Goal: Task Accomplishment & Management: Use online tool/utility

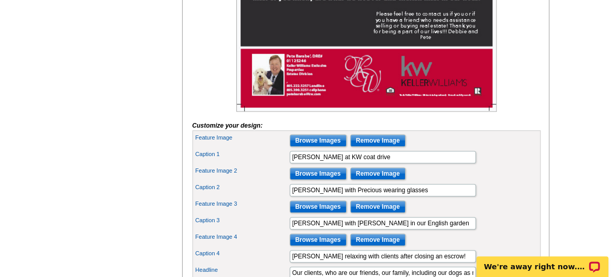
scroll to position [414, 0]
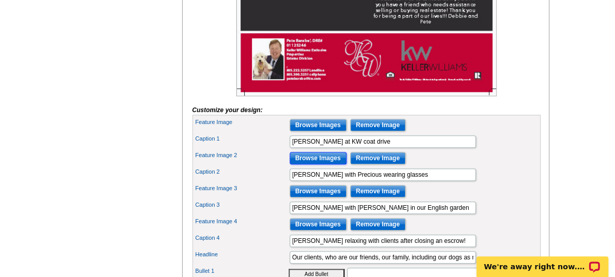
click at [309, 164] on input "Browse Images" at bounding box center [318, 158] width 57 height 12
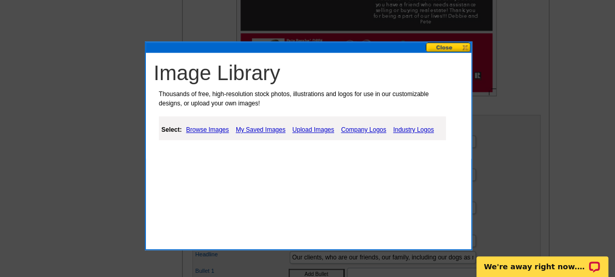
click at [320, 128] on link "Upload Images" at bounding box center [313, 130] width 47 height 12
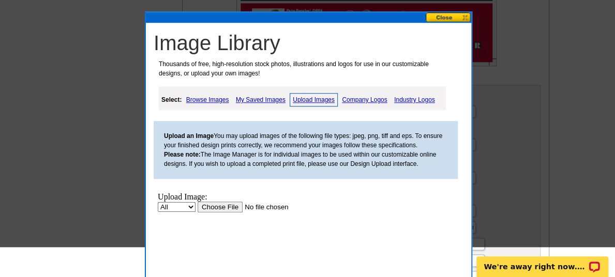
scroll to position [466, 0]
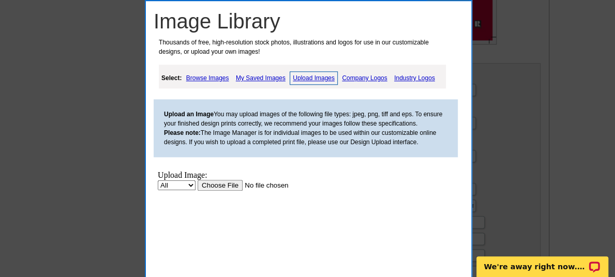
click at [226, 187] on input "file" at bounding box center [263, 185] width 131 height 11
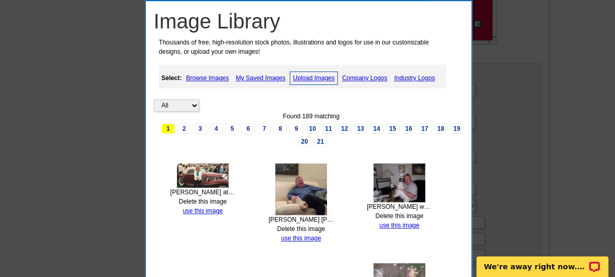
click at [313, 76] on link "Upload Images" at bounding box center [314, 77] width 48 height 13
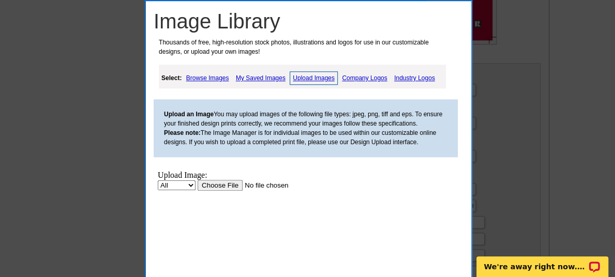
scroll to position [0, 0]
click at [216, 188] on input "file" at bounding box center [263, 185] width 131 height 11
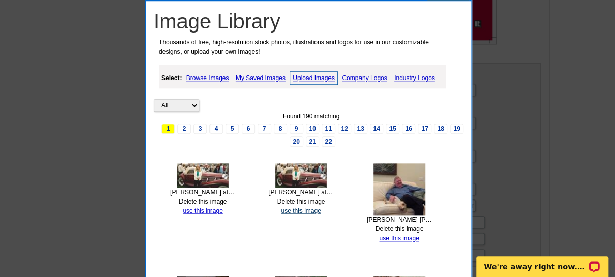
click at [294, 208] on link "use this image" at bounding box center [301, 210] width 40 height 7
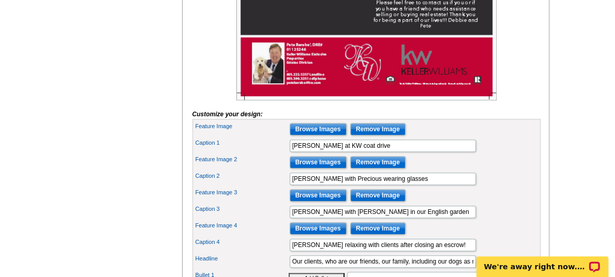
scroll to position [414, 0]
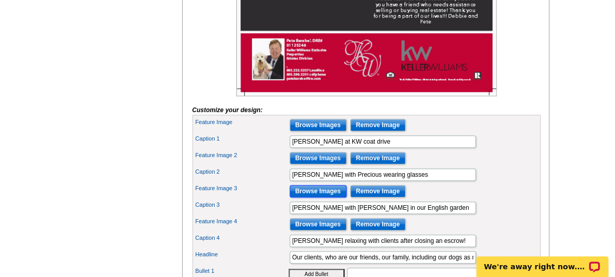
click at [316, 198] on input "Browse Images" at bounding box center [318, 191] width 57 height 12
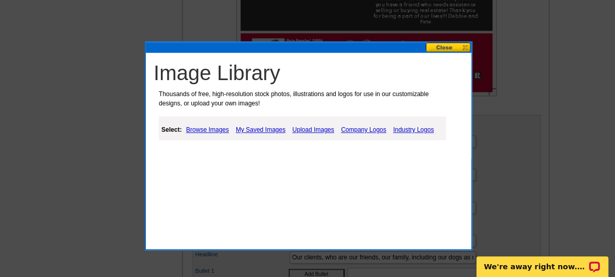
click at [270, 128] on link "My Saved Images" at bounding box center [260, 130] width 55 height 12
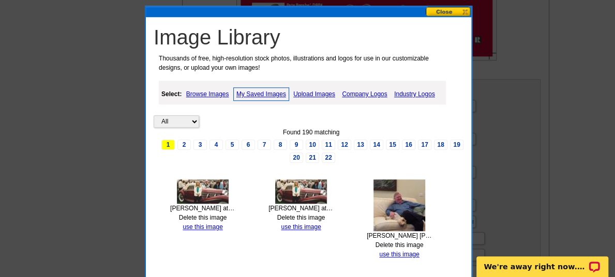
scroll to position [466, 0]
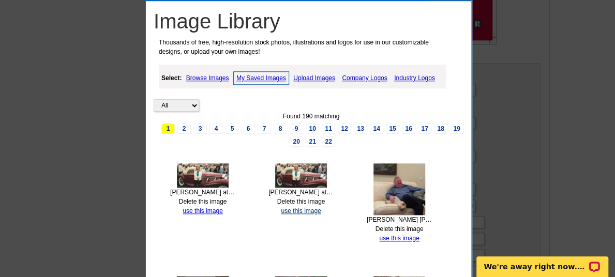
click at [299, 209] on link "use this image" at bounding box center [301, 210] width 40 height 7
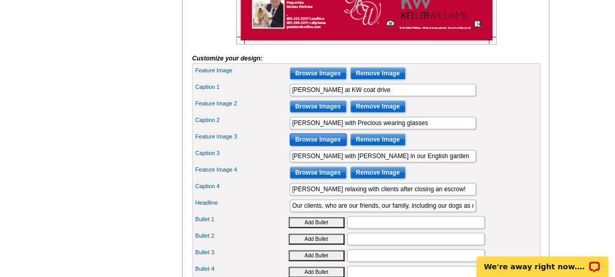
click at [322, 146] on input "Browse Images" at bounding box center [318, 139] width 57 height 12
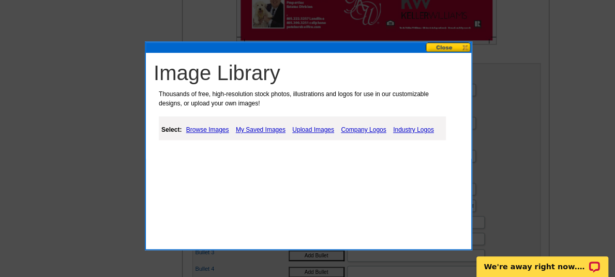
click at [256, 131] on link "My Saved Images" at bounding box center [260, 130] width 55 height 12
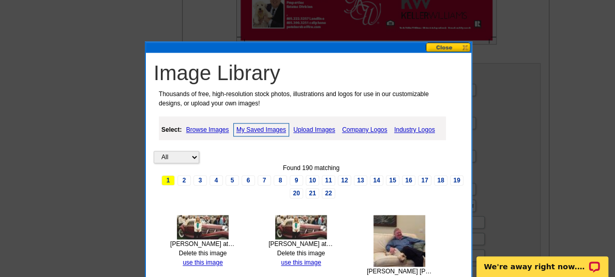
scroll to position [569, 0]
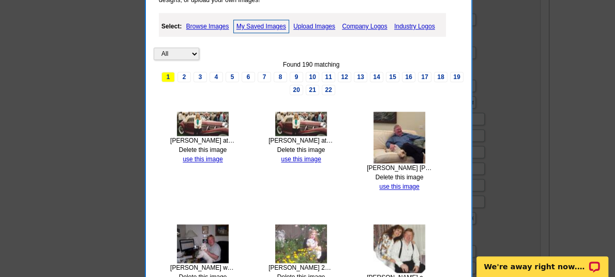
click at [192, 146] on link "Delete this image" at bounding box center [203, 149] width 48 height 7
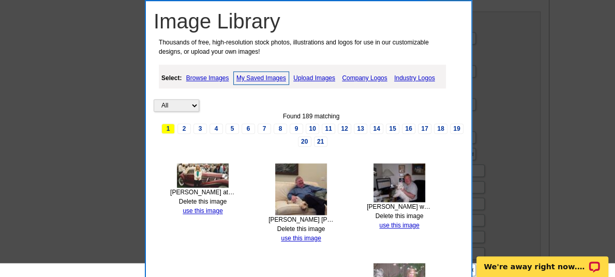
scroll to position [466, 0]
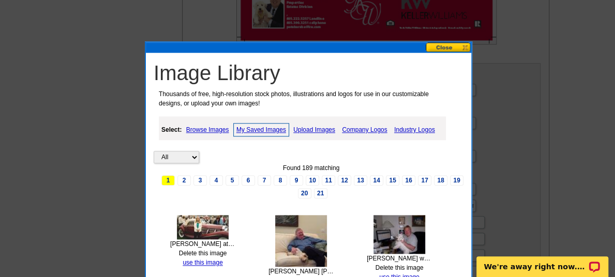
click at [451, 49] on button at bounding box center [449, 47] width 46 height 10
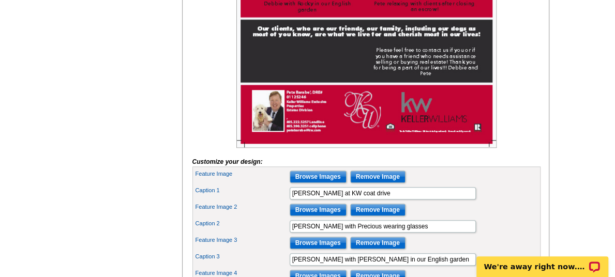
scroll to position [414, 0]
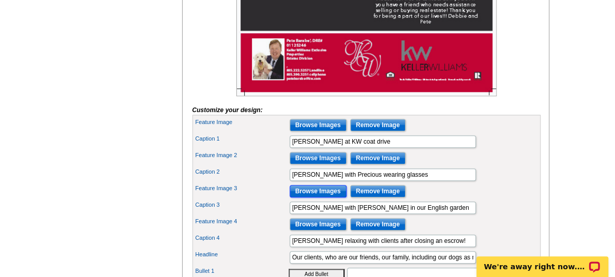
click at [332, 198] on input "Browse Images" at bounding box center [318, 191] width 57 height 12
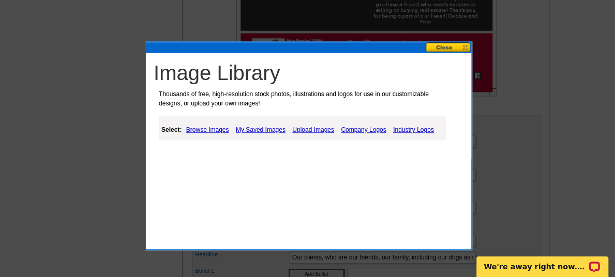
click at [308, 130] on link "Upload Images" at bounding box center [313, 130] width 47 height 12
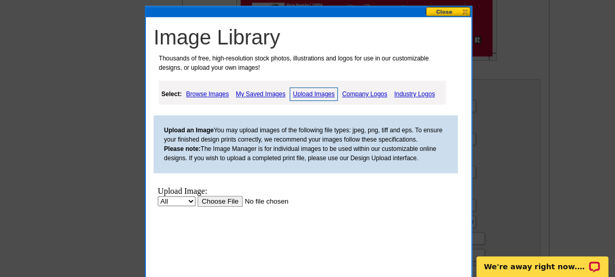
scroll to position [466, 0]
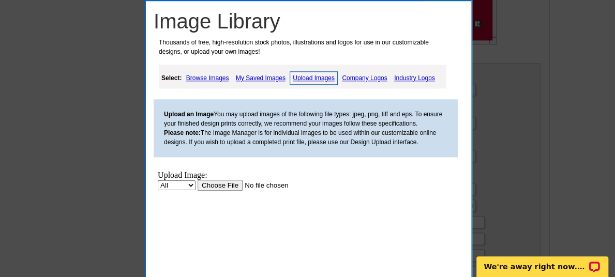
click at [226, 184] on input "file" at bounding box center [263, 185] width 131 height 11
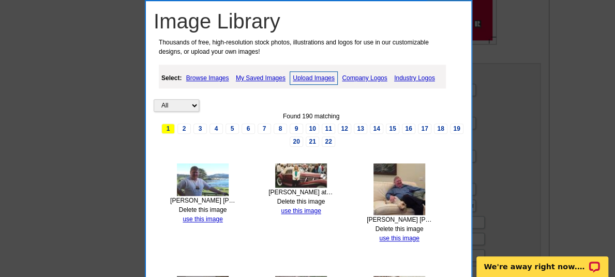
click at [327, 77] on link "Upload Images" at bounding box center [314, 77] width 48 height 13
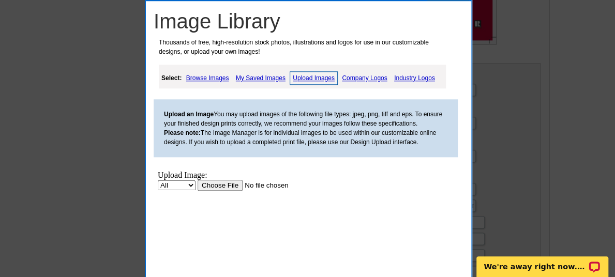
scroll to position [0, 0]
click at [317, 76] on link "Upload Images" at bounding box center [314, 77] width 48 height 13
click at [232, 185] on input "file" at bounding box center [263, 185] width 131 height 11
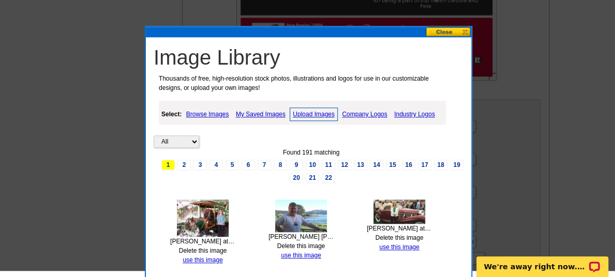
scroll to position [414, 0]
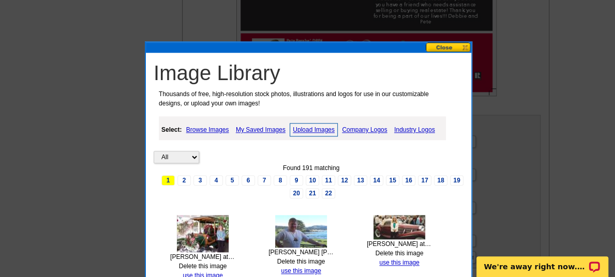
click at [447, 47] on button at bounding box center [449, 47] width 46 height 10
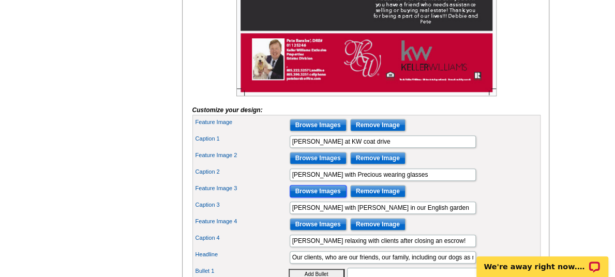
click at [324, 198] on input "Browse Images" at bounding box center [318, 191] width 57 height 12
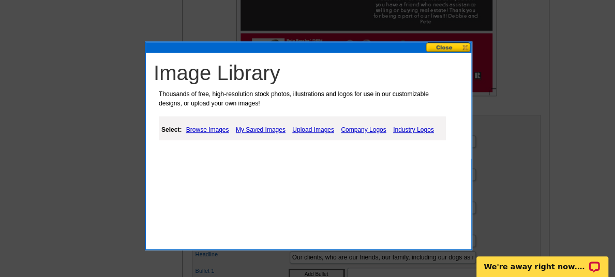
click at [257, 128] on link "My Saved Images" at bounding box center [260, 130] width 55 height 12
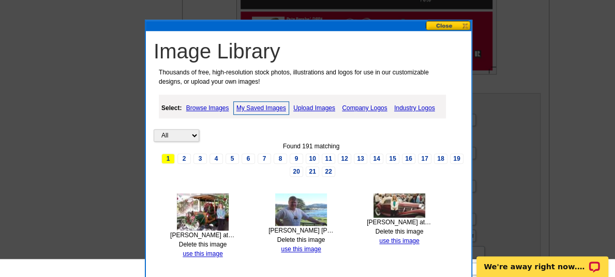
scroll to position [466, 0]
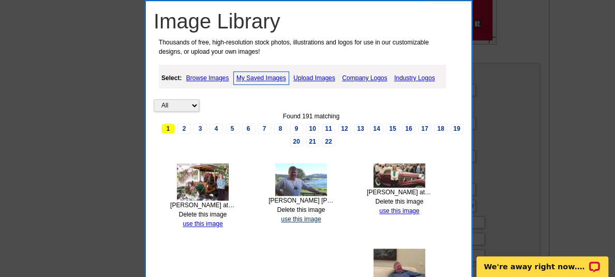
click at [296, 218] on link "use this image" at bounding box center [301, 219] width 40 height 7
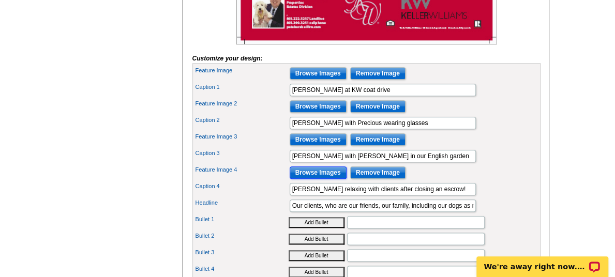
click at [304, 179] on input "Browse Images" at bounding box center [318, 173] width 57 height 12
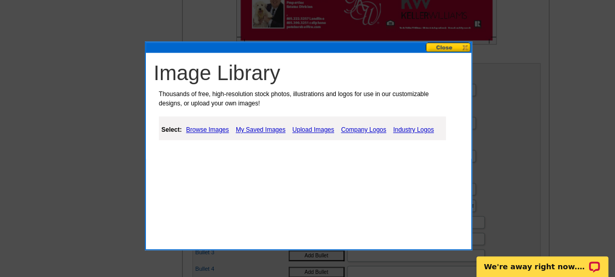
click at [276, 130] on link "My Saved Images" at bounding box center [260, 130] width 55 height 12
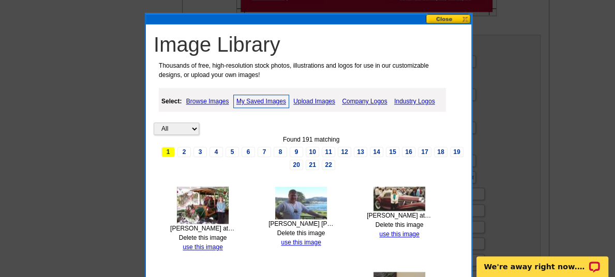
scroll to position [517, 0]
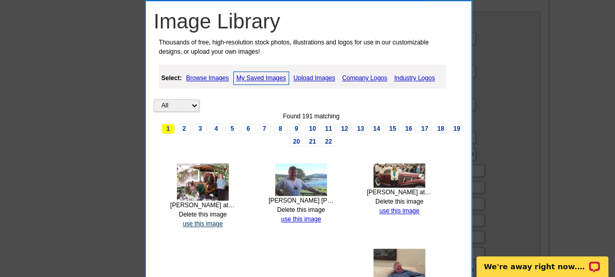
click at [201, 220] on link "use this image" at bounding box center [203, 223] width 40 height 7
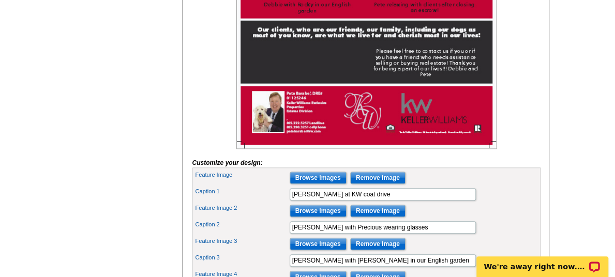
scroll to position [362, 0]
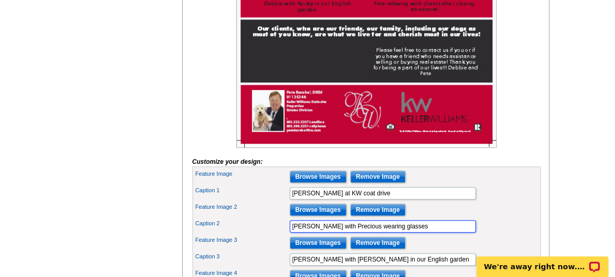
drag, startPoint x: 399, startPoint y: 242, endPoint x: 284, endPoint y: 242, distance: 114.8
click at [284, 235] on div "Caption 2 [PERSON_NAME] with Precious wearing glasses" at bounding box center [366, 226] width 344 height 17
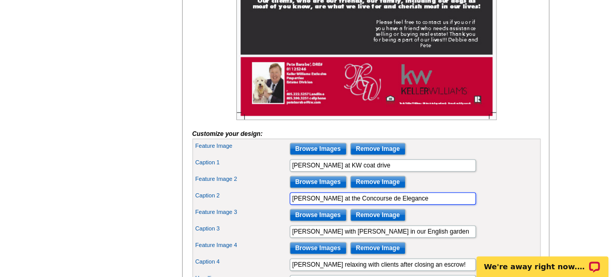
scroll to position [414, 0]
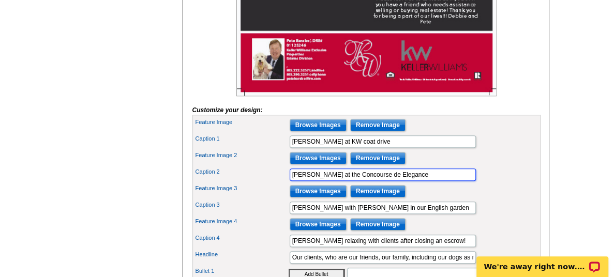
click at [360, 181] on input "[PERSON_NAME] at the Concourse de Elegance" at bounding box center [383, 175] width 186 height 12
click at [364, 181] on input "[PERSON_NAME] at the Concours de Elegance" at bounding box center [383, 175] width 186 height 12
type input "[PERSON_NAME] at the Concours d'Elegance"
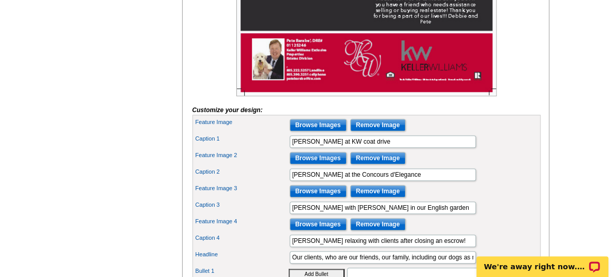
click at [518, 183] on div "Caption 2 [PERSON_NAME] at the Concours d'Elegance" at bounding box center [366, 175] width 344 height 17
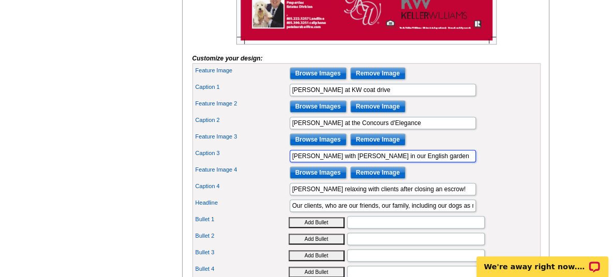
drag, startPoint x: 407, startPoint y: 169, endPoint x: 271, endPoint y: 169, distance: 136.0
click at [271, 164] on div "Caption 3 [PERSON_NAME] with [PERSON_NAME] in our English garden" at bounding box center [366, 156] width 344 height 17
type input "[PERSON_NAME] relaxing at [GEOGRAPHIC_DATA]"
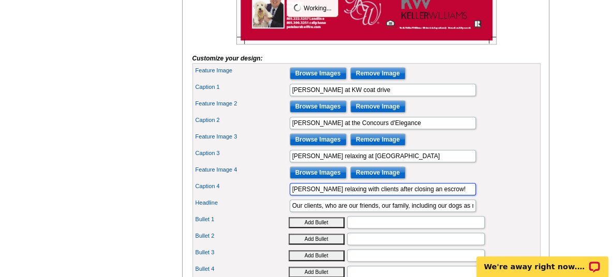
drag, startPoint x: 431, startPoint y: 203, endPoint x: 281, endPoint y: 203, distance: 150.0
click at [281, 198] on div "Caption 4 [PERSON_NAME] relaxing with clients after closing an escrow!" at bounding box center [366, 189] width 344 height 17
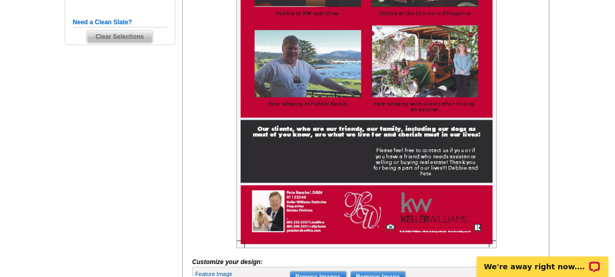
scroll to position [259, 0]
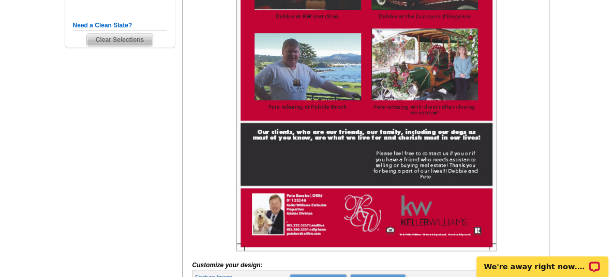
type input "[PERSON_NAME] at [GEOGRAPHIC_DATA]"
click at [506, 175] on div at bounding box center [366, 85] width 348 height 332
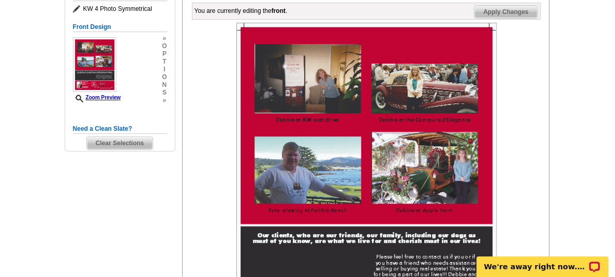
scroll to position [103, 0]
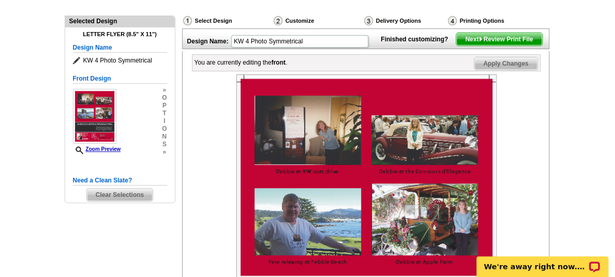
click at [505, 70] on span "Apply Changes" at bounding box center [505, 63] width 63 height 12
click at [492, 46] on span "Next Review Print File" at bounding box center [498, 39] width 85 height 12
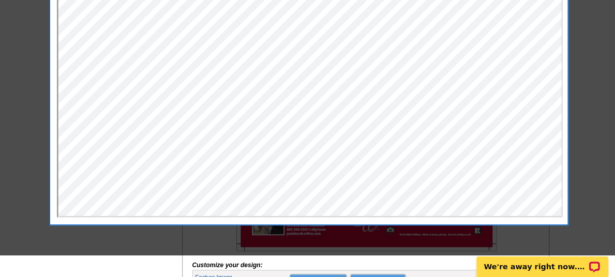
scroll to position [155, 0]
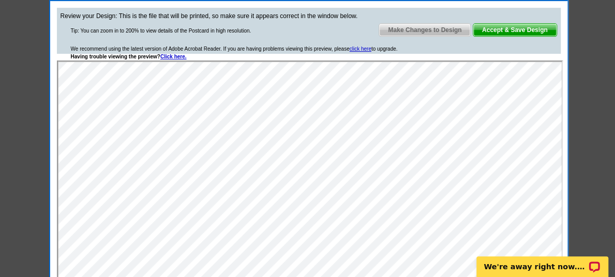
click at [436, 28] on span "Make Changes to Design" at bounding box center [424, 30] width 91 height 12
